Goal: Transaction & Acquisition: Purchase product/service

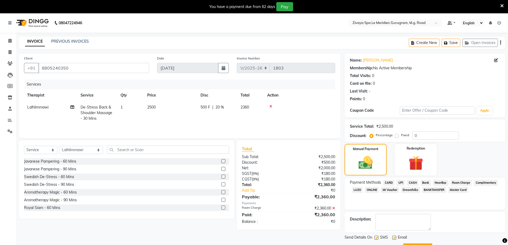
select select "6503"
select select "service"
select select "65985"
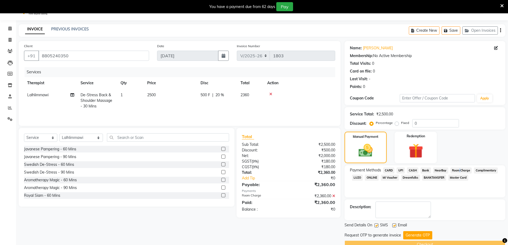
scroll to position [24, 0]
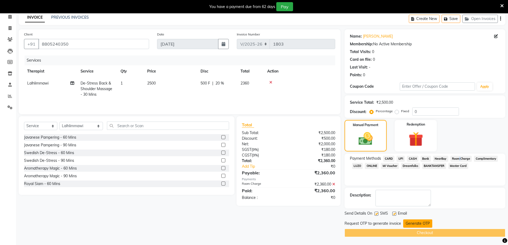
click at [430, 225] on button "Generate OTP" at bounding box center [417, 224] width 29 height 8
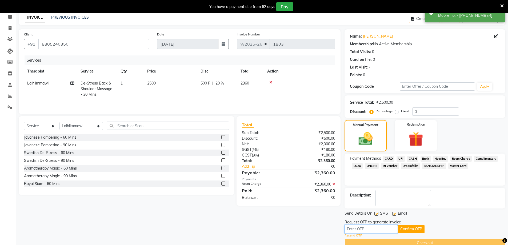
click at [352, 230] on input "text" at bounding box center [371, 229] width 53 height 8
type input "7771"
click at [421, 229] on button "Confirm OTP" at bounding box center [411, 229] width 27 height 8
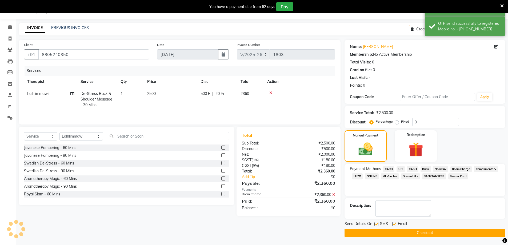
scroll to position [14, 0]
click at [461, 234] on button "Checkout" at bounding box center [425, 233] width 161 height 8
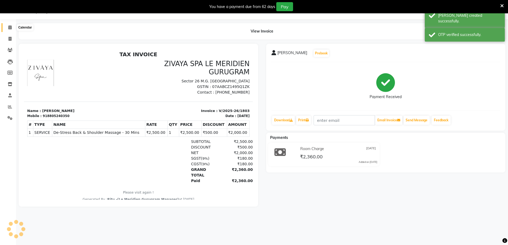
click at [9, 25] on span at bounding box center [9, 28] width 9 height 6
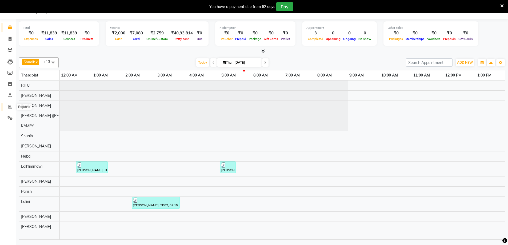
click at [9, 105] on icon at bounding box center [10, 107] width 4 height 4
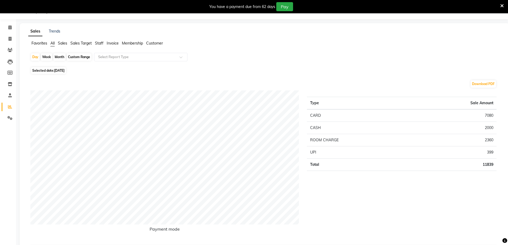
click at [350, 132] on td "CASH" at bounding box center [358, 128] width 103 height 12
click at [355, 145] on td "ROOM CHARGE" at bounding box center [358, 140] width 103 height 12
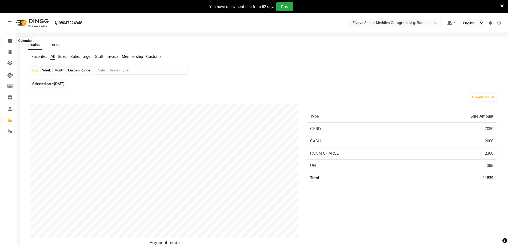
click at [13, 41] on span at bounding box center [9, 41] width 9 height 6
